Goal: Information Seeking & Learning: Check status

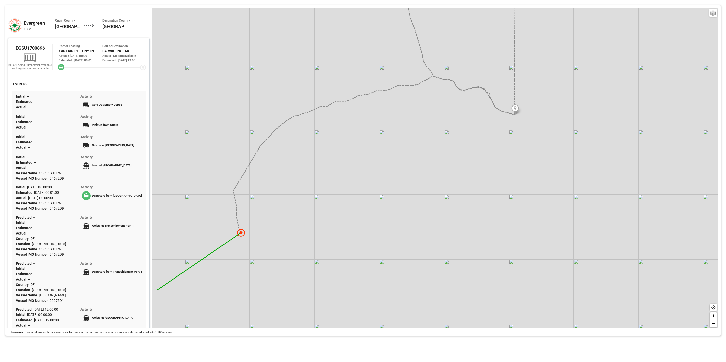
drag, startPoint x: 249, startPoint y: 243, endPoint x: 276, endPoint y: 235, distance: 28.7
click at [276, 235] on div "Basic Grayscale Streets Dark + −" at bounding box center [435, 168] width 566 height 321
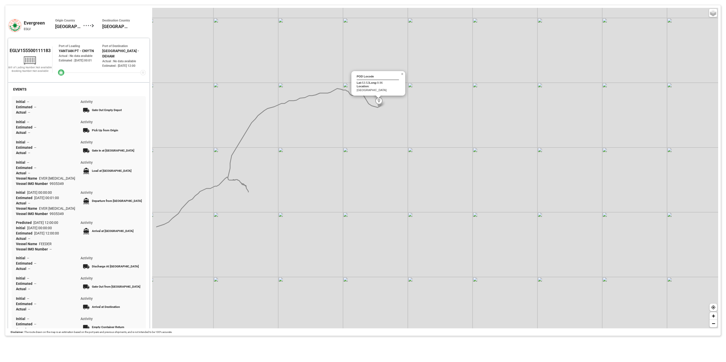
drag, startPoint x: 318, startPoint y: 107, endPoint x: 379, endPoint y: 107, distance: 60.7
click at [379, 107] on img at bounding box center [379, 102] width 8 height 10
drag, startPoint x: 560, startPoint y: 295, endPoint x: 215, endPoint y: 85, distance: 403.3
click at [253, 104] on div "POD Locode [GEOGRAPHIC_DATA] Location : [GEOGRAPHIC_DATA] × Basic Grayscale Str…" at bounding box center [435, 168] width 566 height 321
drag, startPoint x: 247, startPoint y: 132, endPoint x: 494, endPoint y: 121, distance: 247.8
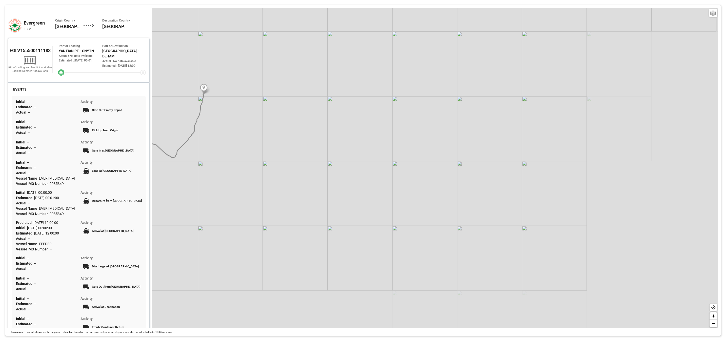
click at [469, 111] on div "Basic Grayscale Streets Dark + −" at bounding box center [435, 168] width 566 height 321
drag, startPoint x: 429, startPoint y: 109, endPoint x: 566, endPoint y: 182, distance: 155.0
click at [566, 182] on div "Basic Grayscale Streets Dark + −" at bounding box center [435, 168] width 566 height 321
